Goal: Find specific page/section: Find specific page/section

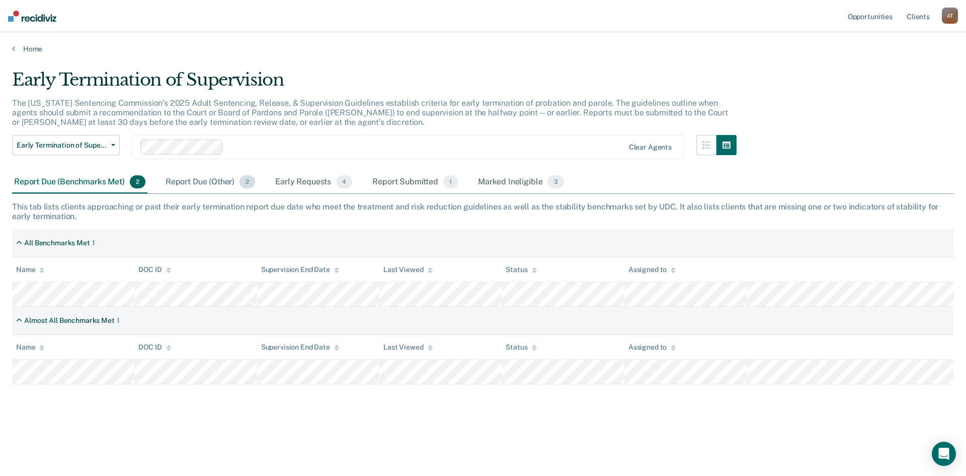
click at [186, 183] on div "Report Due (Other) 2" at bounding box center [211, 182] width 94 height 22
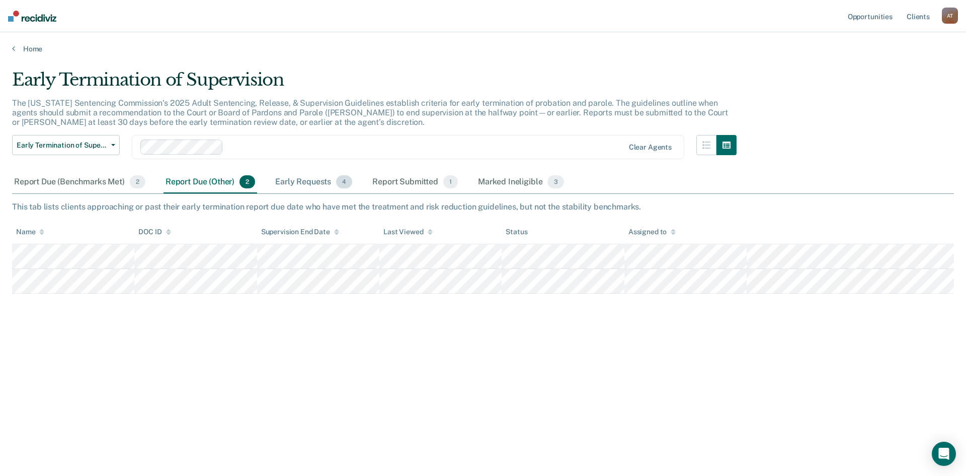
click at [301, 179] on div "Early Requests 4" at bounding box center [313, 182] width 81 height 22
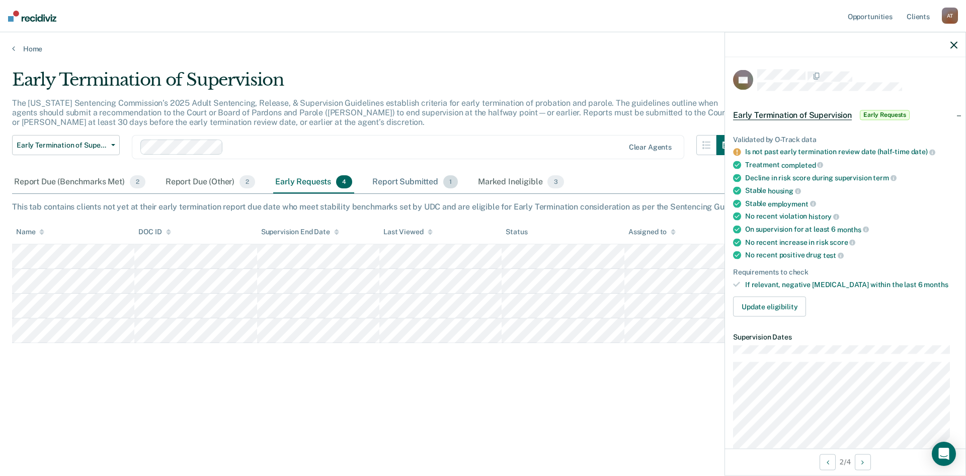
click at [419, 177] on div "Report Submitted 1" at bounding box center [415, 182] width 90 height 22
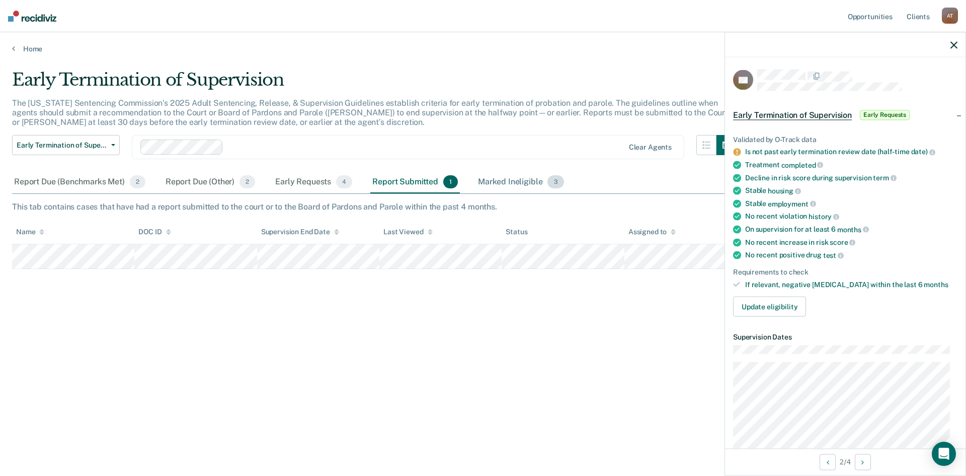
click at [503, 183] on div "Marked Ineligible 3" at bounding box center [521, 182] width 90 height 22
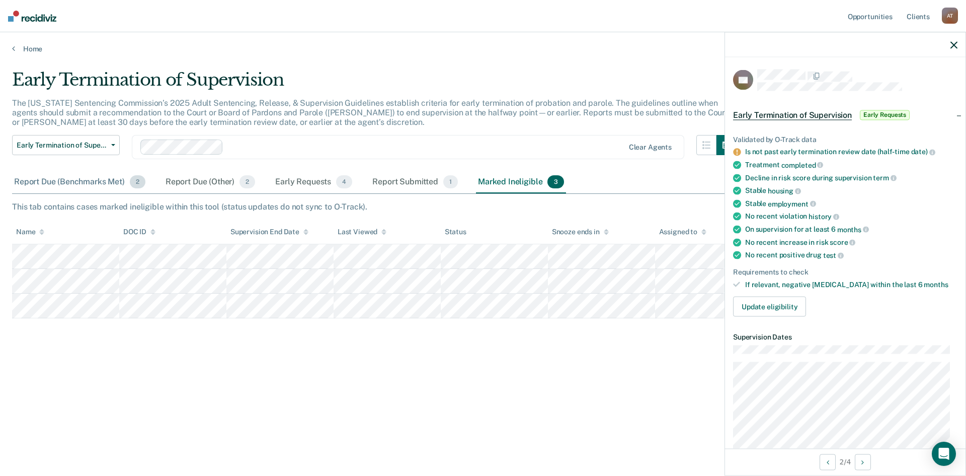
click at [34, 178] on div "Report Due (Benchmarks Met) 2" at bounding box center [79, 182] width 135 height 22
